Goal: Task Accomplishment & Management: Manage account settings

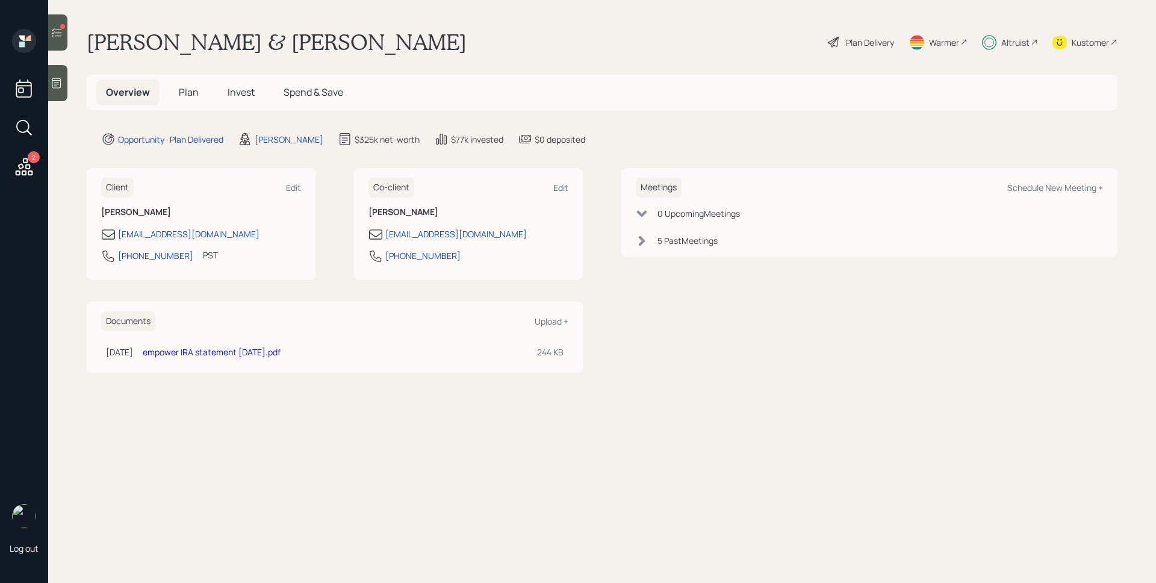
click at [259, 101] on h5 "Invest" at bounding box center [241, 93] width 46 height 26
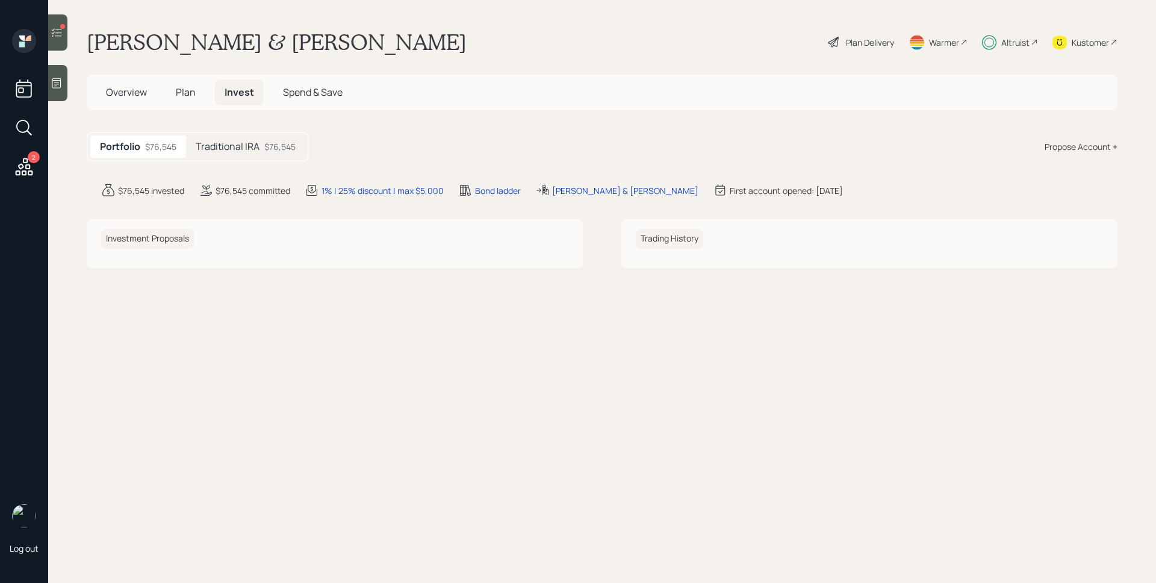
click at [242, 125] on main "[PERSON_NAME] & [PERSON_NAME] Plan Delivery Warmer Altruist Kustomer Overview P…" at bounding box center [602, 291] width 1108 height 583
click at [243, 143] on h5 "Traditional IRA" at bounding box center [228, 146] width 64 height 11
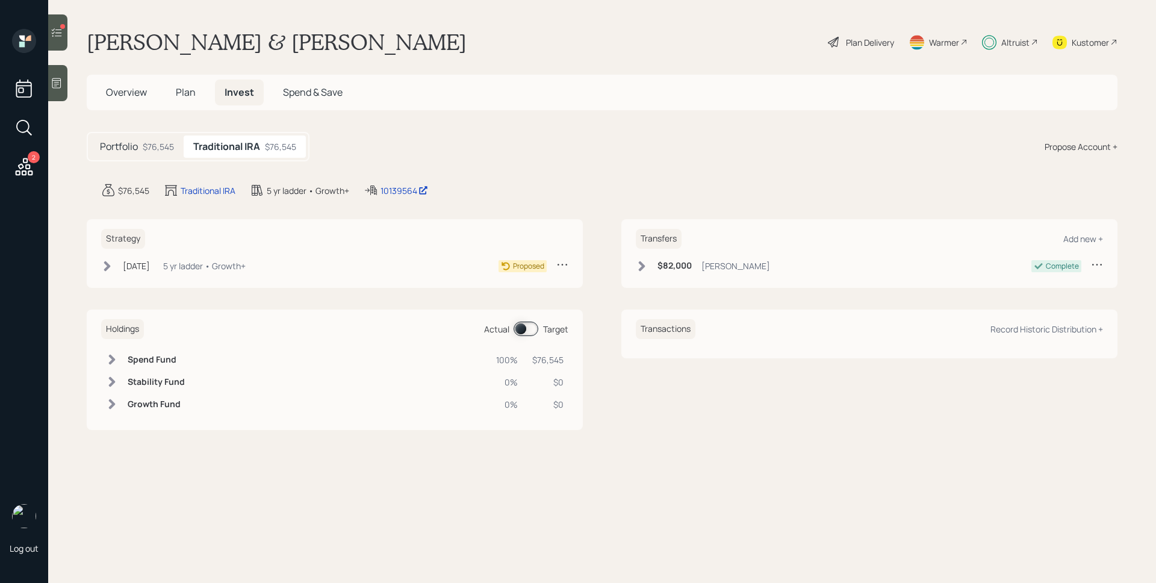
click at [215, 258] on div "Strategy [DATE] [DATE] 4:10 PM EDT 5 yr ladder • Growth+ Proposed" at bounding box center [335, 253] width 496 height 69
click at [214, 261] on div "5 yr ladder • Growth+" at bounding box center [204, 266] width 83 height 13
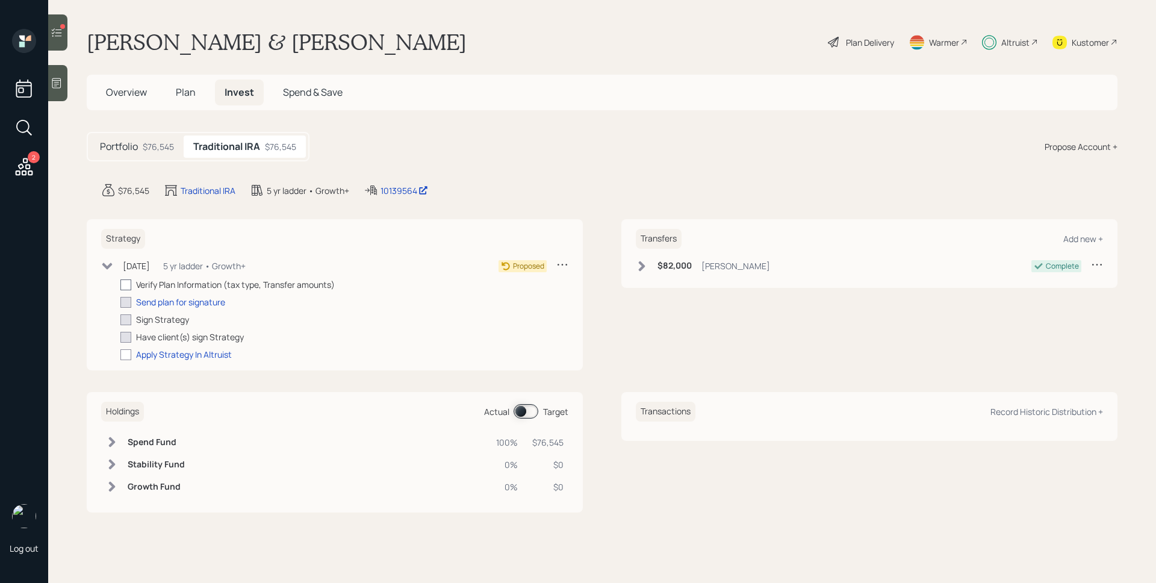
click at [128, 284] on div at bounding box center [125, 284] width 11 height 11
click at [120, 284] on input "checkbox" at bounding box center [120, 284] width 1 height 1
checkbox input "true"
click at [181, 302] on div "Send plan for signature" at bounding box center [180, 302] width 89 height 13
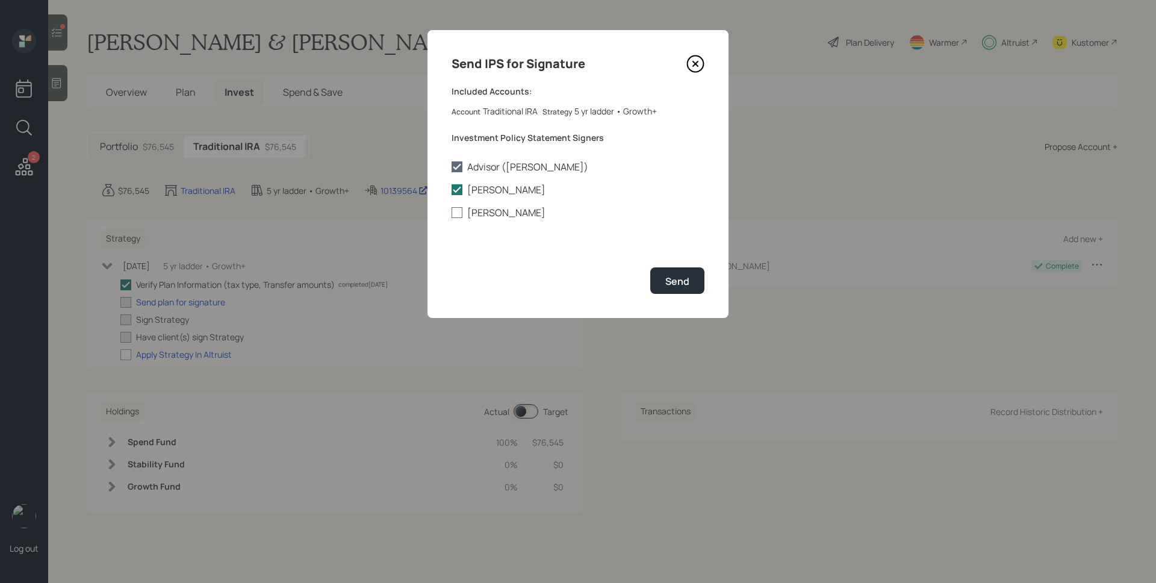
click at [511, 208] on label "[PERSON_NAME]" at bounding box center [578, 212] width 253 height 13
click at [452, 213] on input "[PERSON_NAME]" at bounding box center [451, 213] width 1 height 1
checkbox input "true"
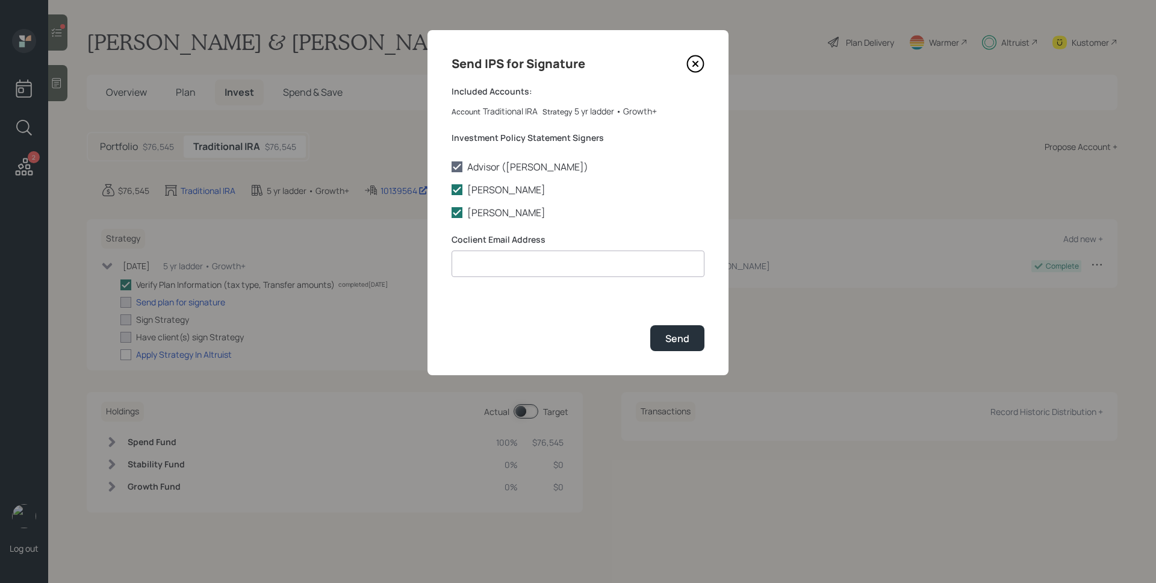
click at [697, 63] on icon at bounding box center [696, 64] width 18 height 18
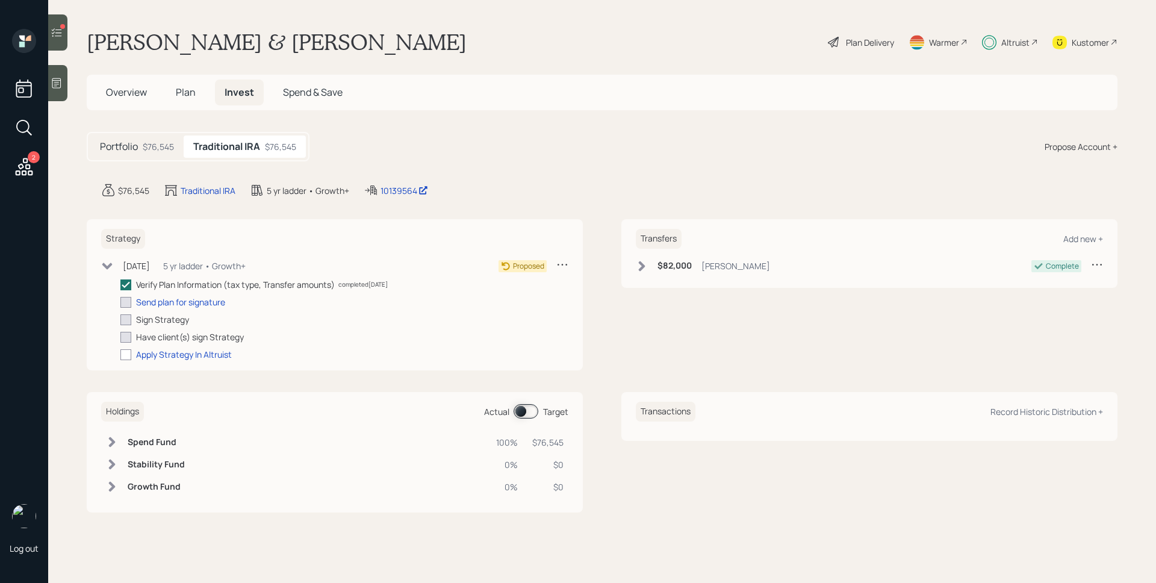
click at [180, 90] on span "Plan" at bounding box center [186, 92] width 20 height 13
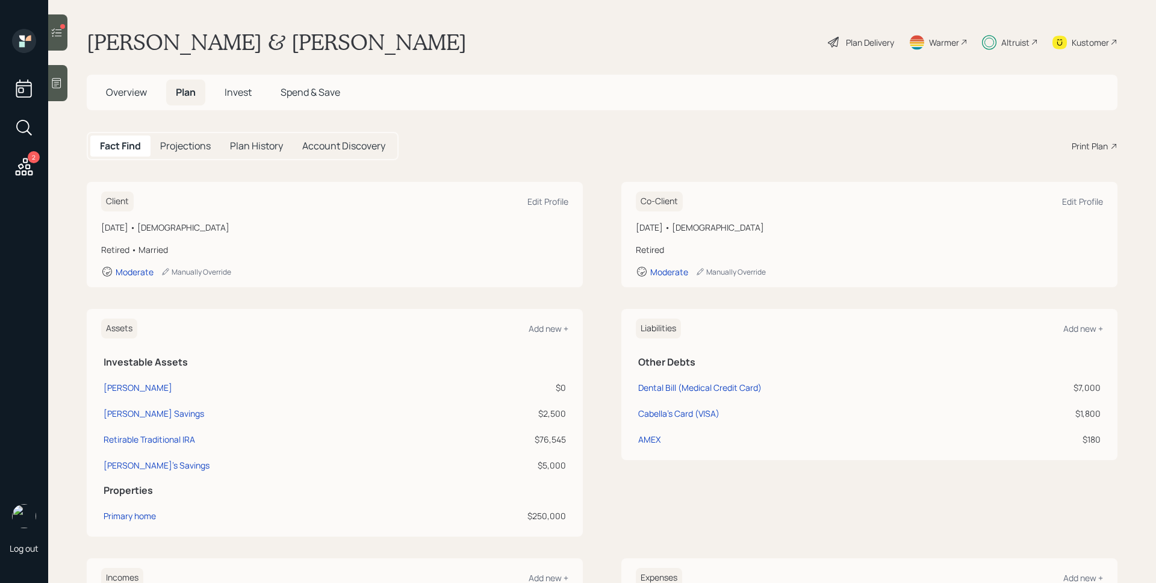
click at [148, 94] on h5 "Overview" at bounding box center [126, 93] width 60 height 26
